Goal: Check status: Check status

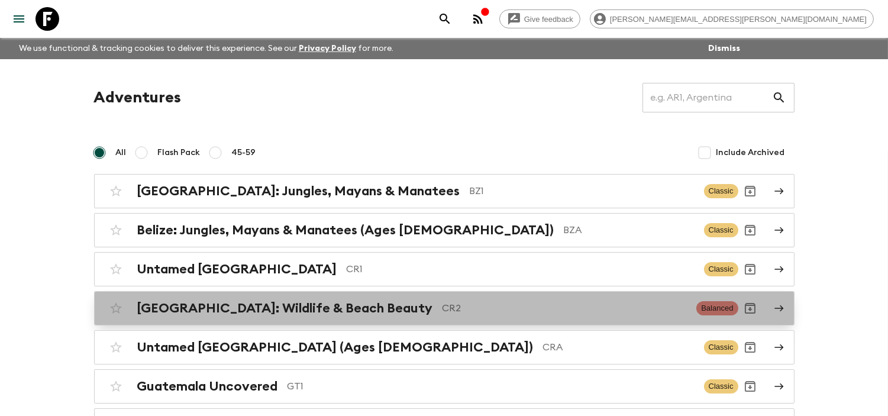
click at [442, 309] on p "CR2" at bounding box center [564, 308] width 245 height 14
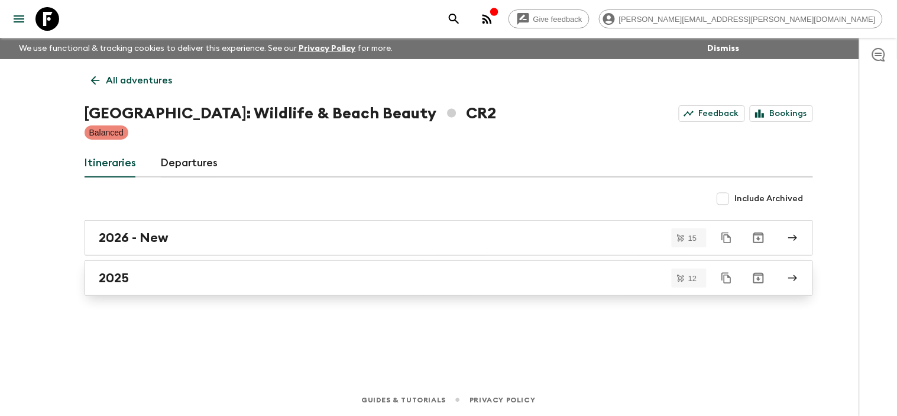
click at [163, 276] on div "2025" at bounding box center [437, 277] width 676 height 15
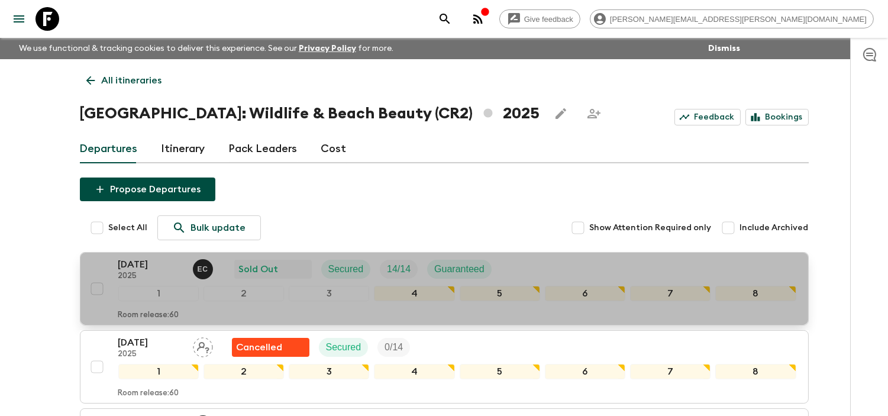
click at [141, 266] on p "[DATE]" at bounding box center [150, 264] width 65 height 14
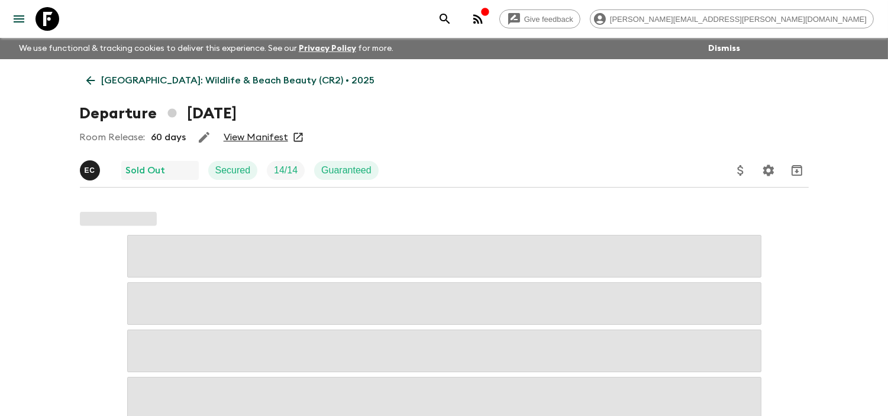
click at [263, 140] on link "View Manifest" at bounding box center [256, 137] width 64 height 12
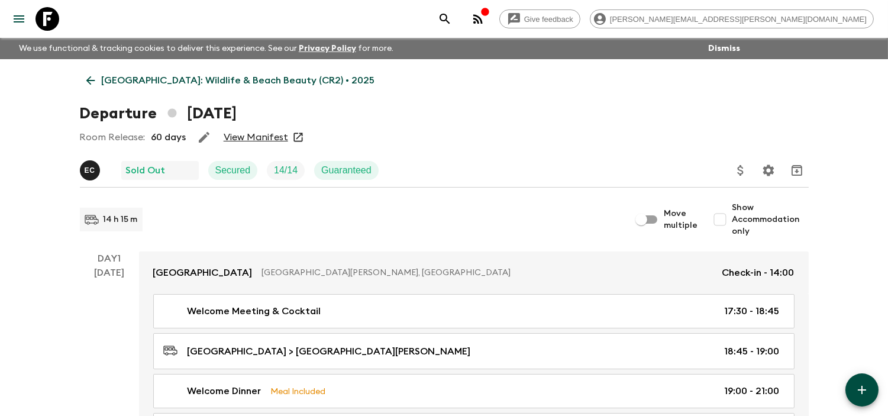
click at [259, 137] on link "View Manifest" at bounding box center [256, 137] width 64 height 12
